Goal: Task Accomplishment & Management: Complete application form

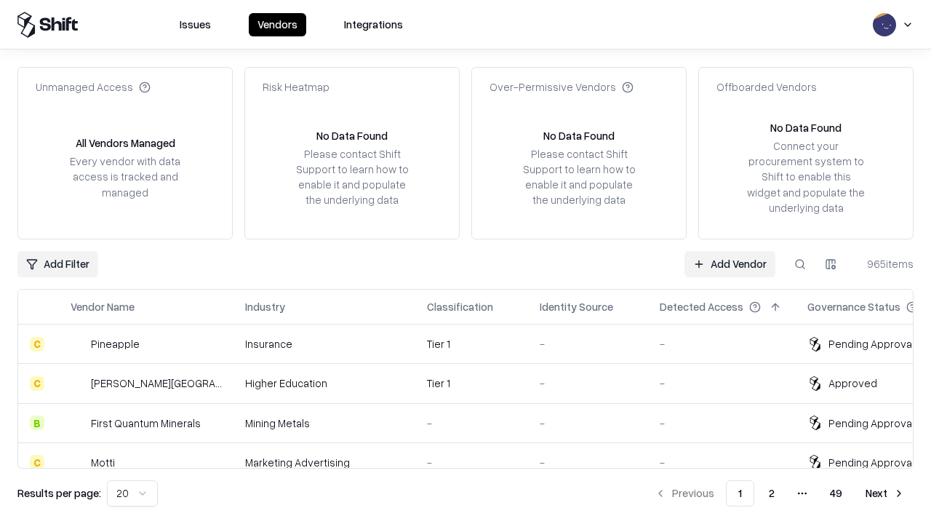
click at [730, 263] on link "Add Vendor" at bounding box center [729, 264] width 91 height 26
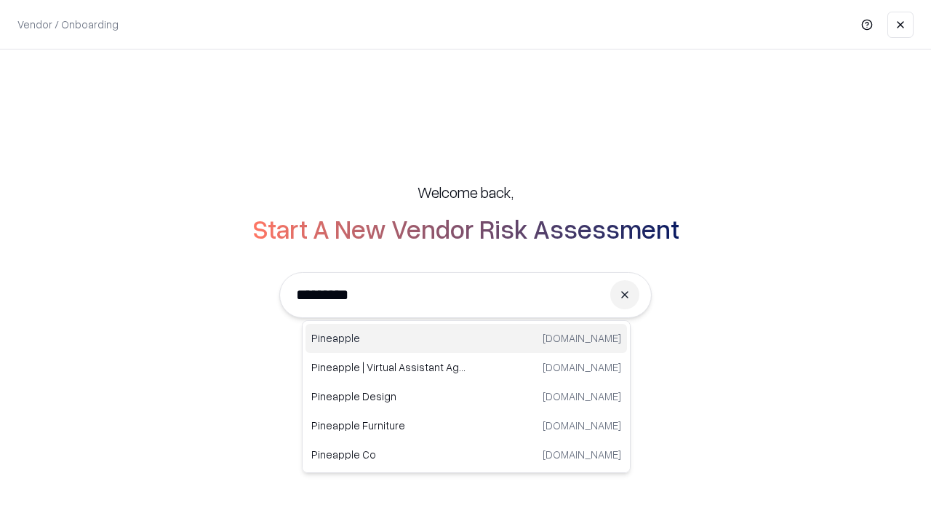
click at [466, 338] on div "Pineapple [DOMAIN_NAME]" at bounding box center [465, 338] width 321 height 29
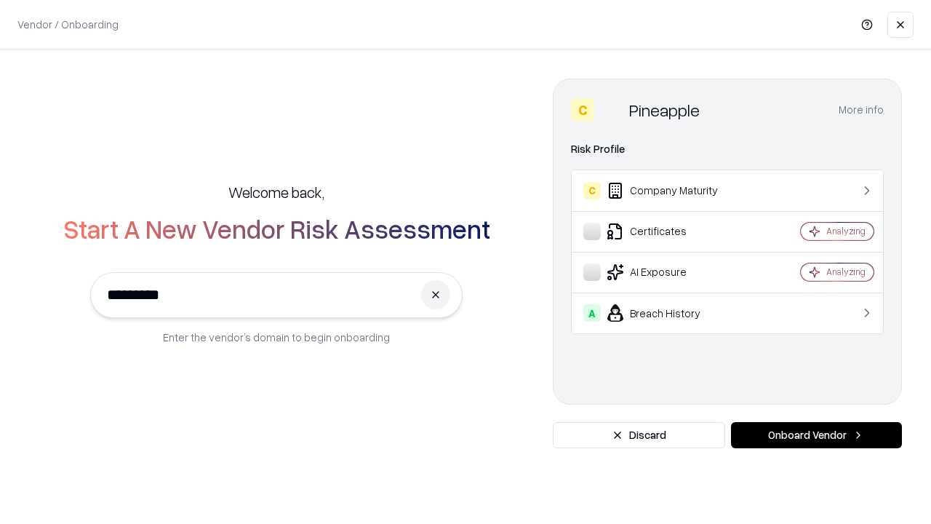
type input "*********"
click at [816, 435] on button "Onboard Vendor" at bounding box center [816, 435] width 171 height 26
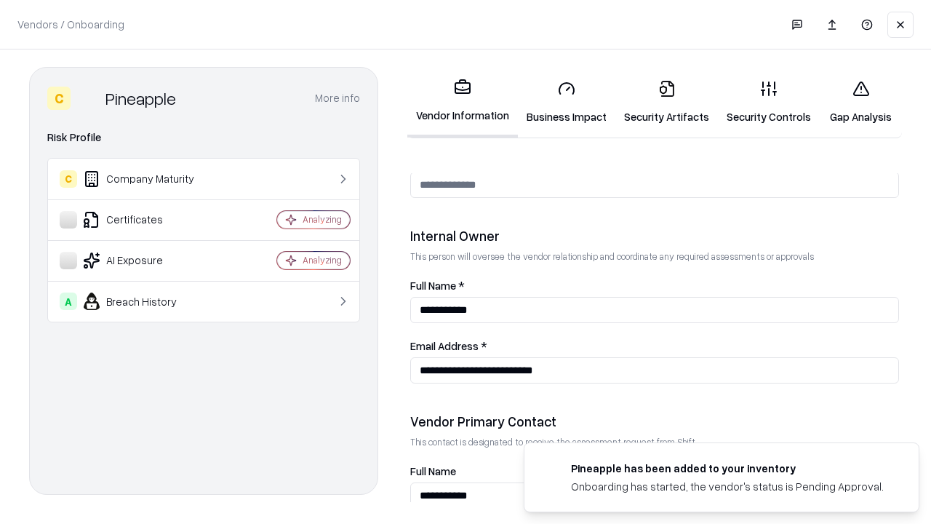
scroll to position [754, 0]
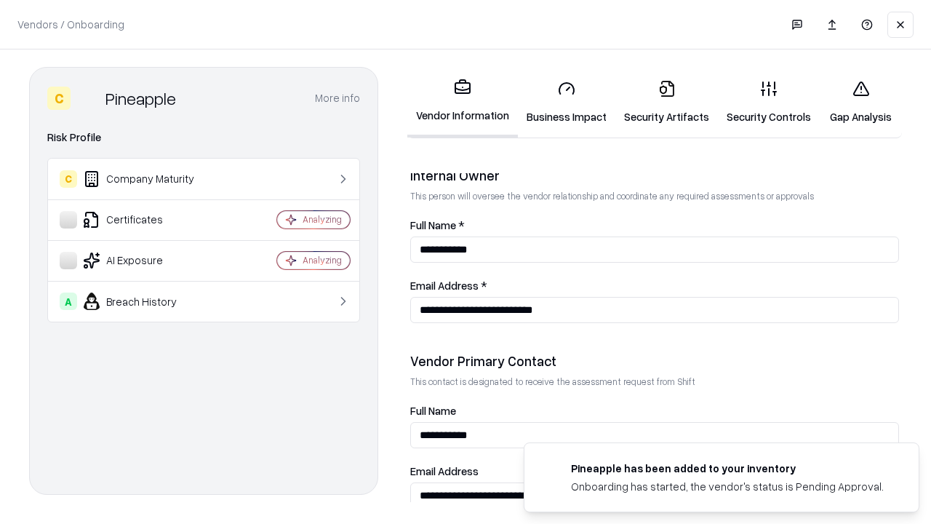
click at [567, 102] on link "Business Impact" at bounding box center [566, 102] width 97 height 68
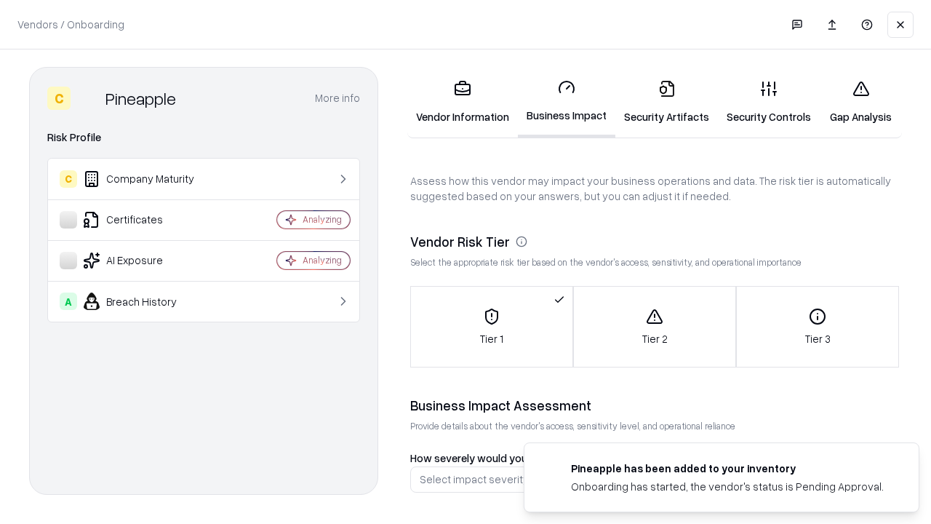
click at [860, 102] on link "Gap Analysis" at bounding box center [861, 102] width 82 height 68
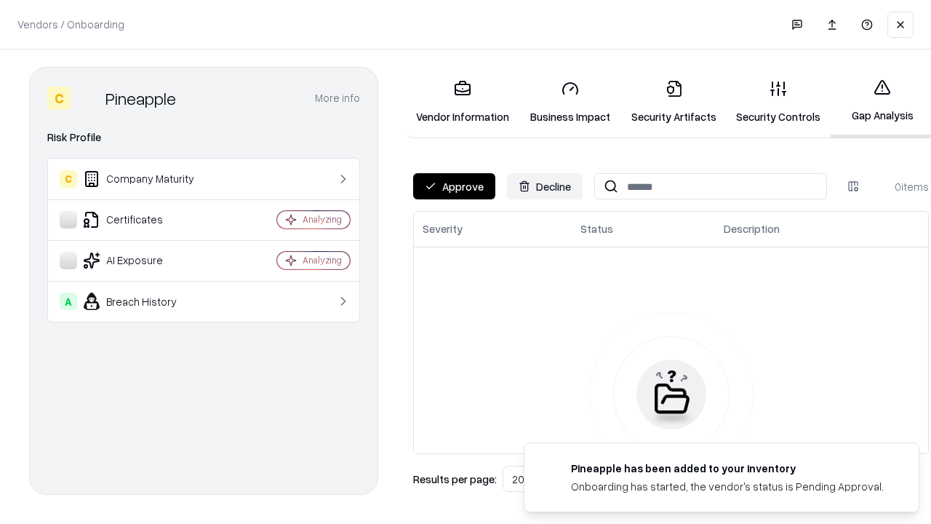
click at [454, 186] on button "Approve" at bounding box center [454, 186] width 82 height 26
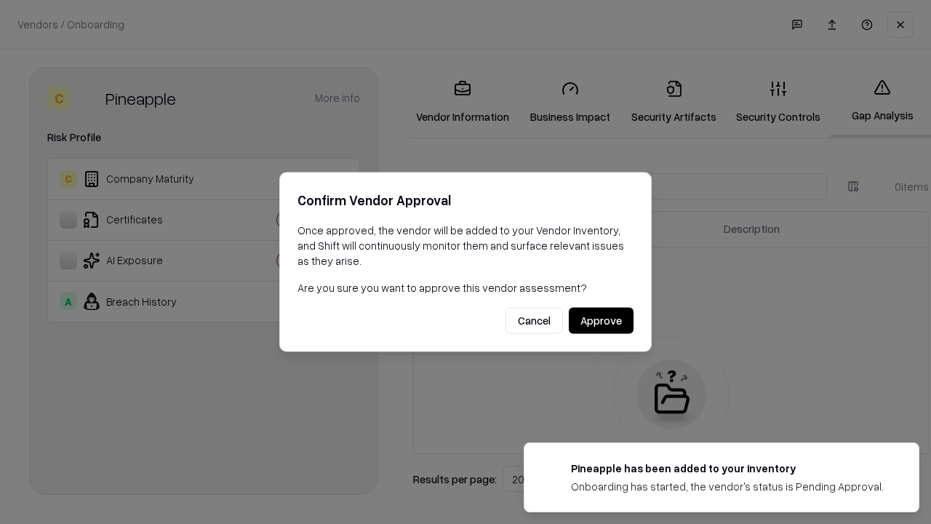
click at [601, 320] on button "Approve" at bounding box center [601, 321] width 65 height 26
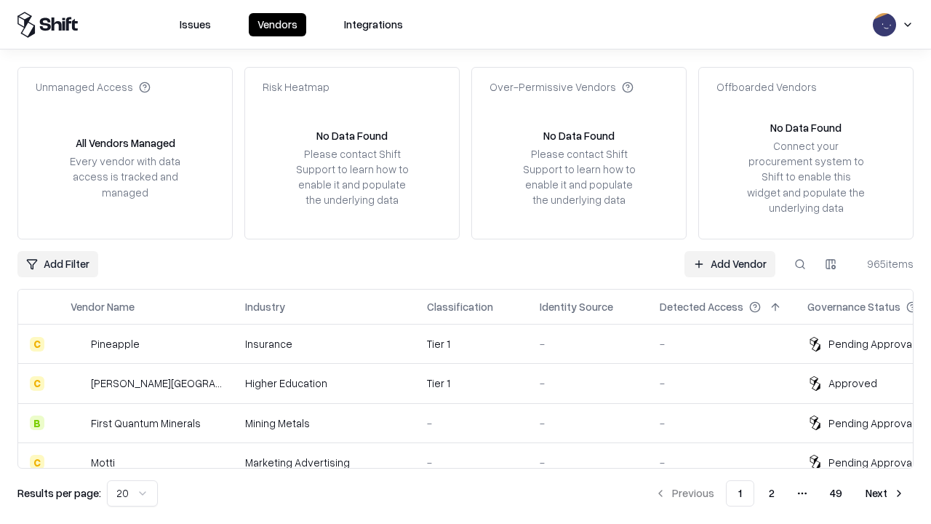
click at [730, 263] on link "Add Vendor" at bounding box center [729, 264] width 91 height 26
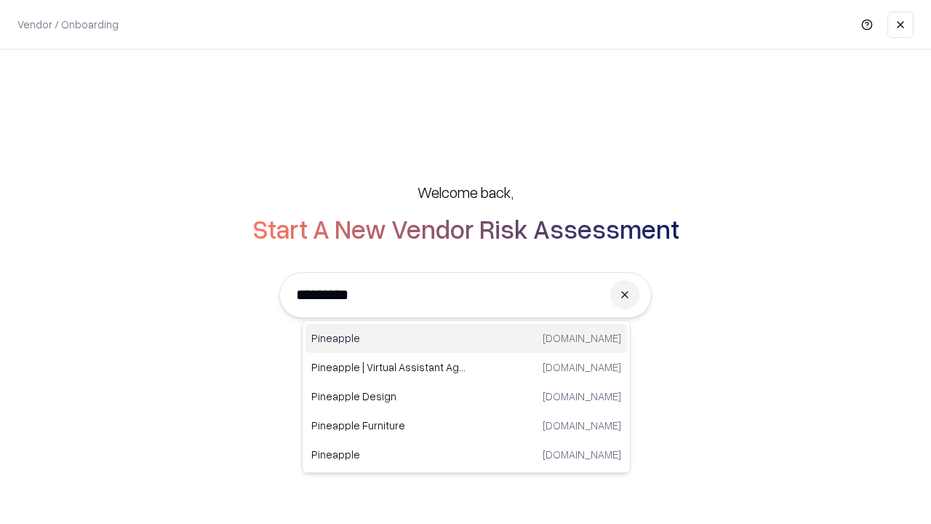
click at [466, 338] on div "Pineapple [DOMAIN_NAME]" at bounding box center [465, 338] width 321 height 29
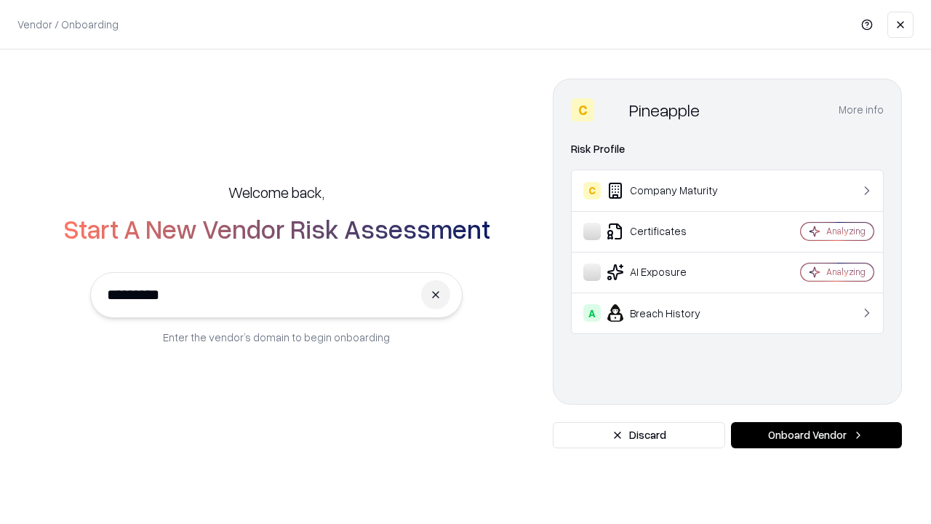
type input "*********"
click at [816, 435] on button "Onboard Vendor" at bounding box center [816, 435] width 171 height 26
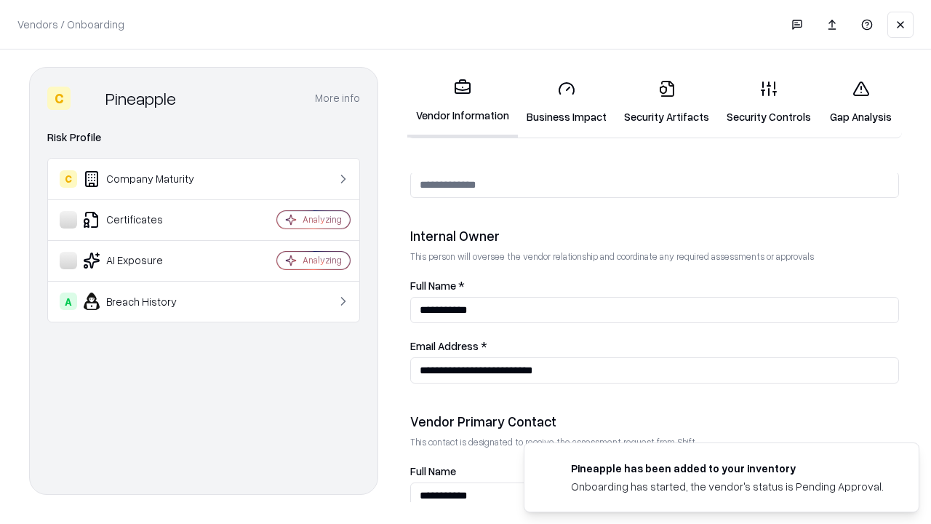
scroll to position [754, 0]
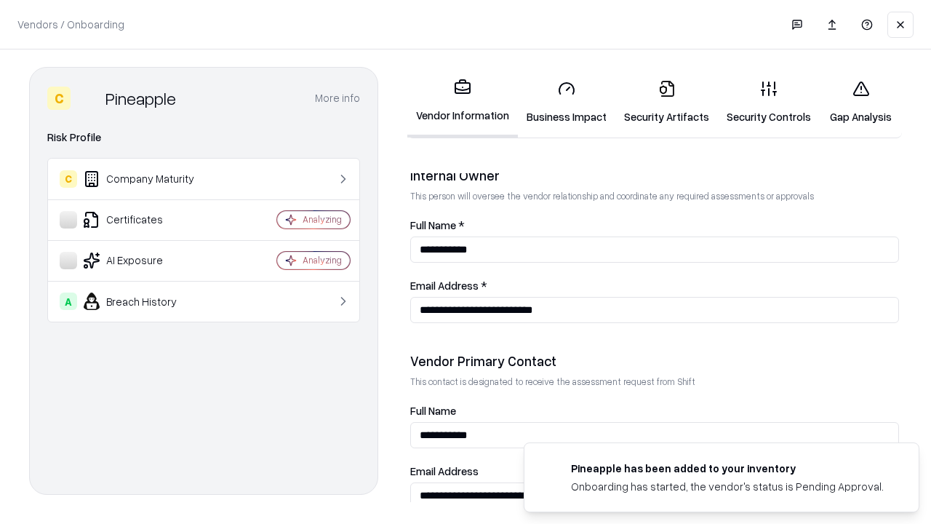
click at [860, 102] on link "Gap Analysis" at bounding box center [861, 102] width 82 height 68
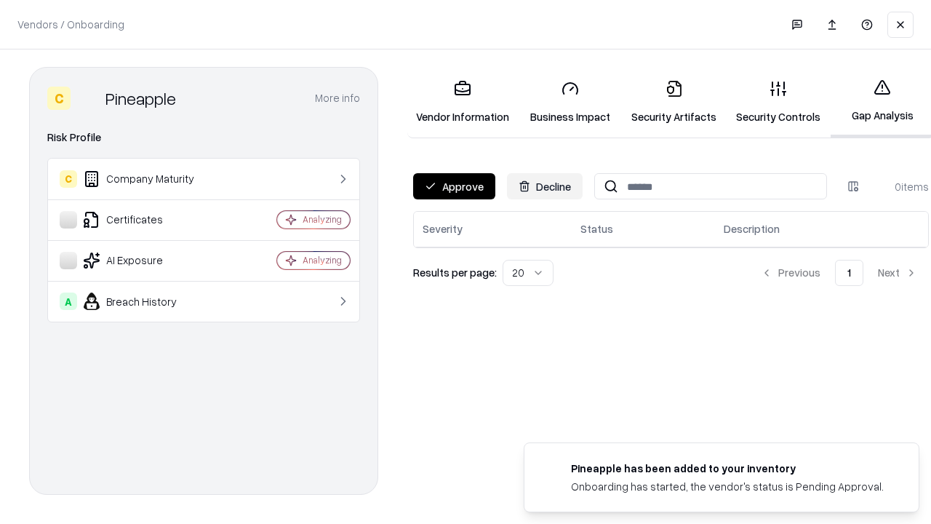
click at [454, 186] on button "Approve" at bounding box center [454, 186] width 82 height 26
